Goal: Find specific page/section: Find specific page/section

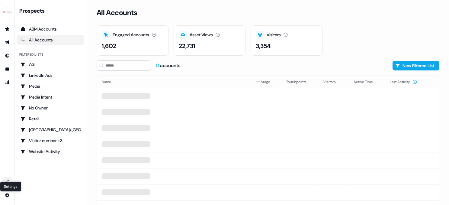
click at [6, 180] on icon "Go to integrations" at bounding box center [7, 181] width 5 height 5
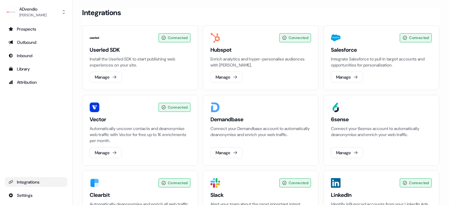
click at [30, 183] on div "Integrations" at bounding box center [35, 182] width 55 height 6
click at [32, 198] on html "For the best experience switch devices to a bigger screen. Go to [DOMAIN_NAME] …" at bounding box center [224, 102] width 449 height 205
click at [31, 195] on html "For the best experience switch devices to a bigger screen. Go to [DOMAIN_NAME] …" at bounding box center [224, 102] width 449 height 205
click at [31, 194] on html "For the best experience switch devices to a bigger screen. Go to [DOMAIN_NAME] …" at bounding box center [224, 102] width 449 height 205
click at [94, 192] on div "Privacy & Scripts" at bounding box center [95, 194] width 48 height 10
